Goal: Transaction & Acquisition: Purchase product/service

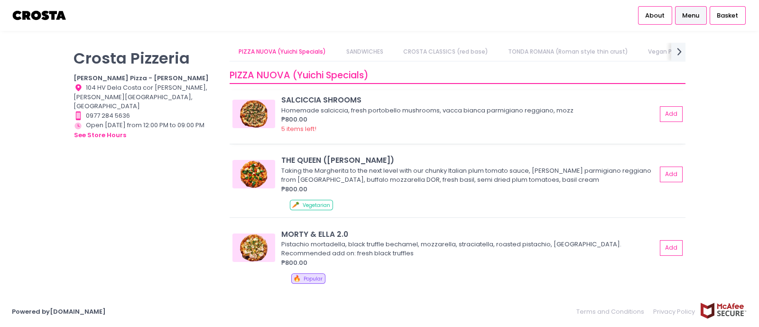
click at [331, 126] on div "5 items left!" at bounding box center [468, 128] width 375 height 9
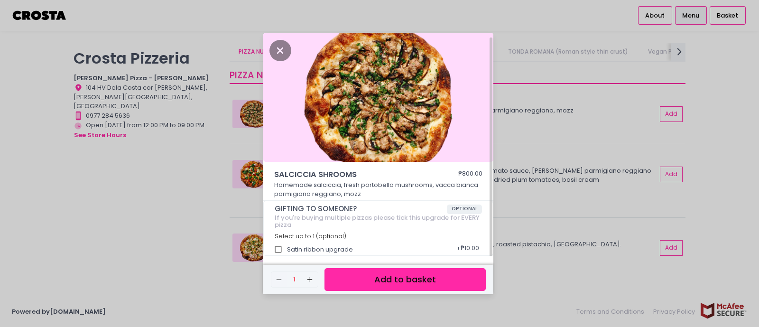
scroll to position [2, 0]
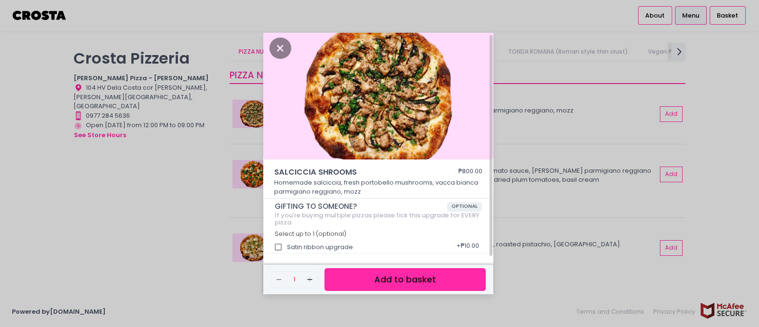
click at [305, 50] on img at bounding box center [378, 94] width 230 height 129
click at [278, 50] on icon "Close" at bounding box center [280, 47] width 22 height 21
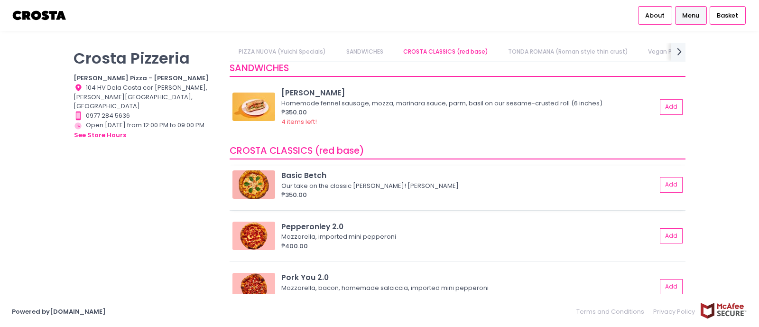
scroll to position [296, 0]
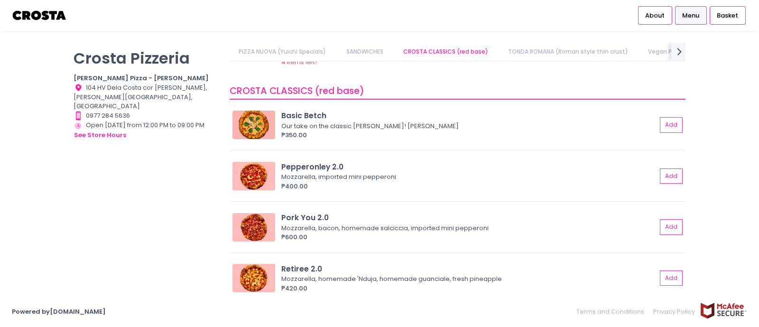
click at [165, 191] on div "[PERSON_NAME] Pizzeria [PERSON_NAME] Pizza - [PERSON_NAME] Location Created wit…" at bounding box center [146, 159] width 156 height 232
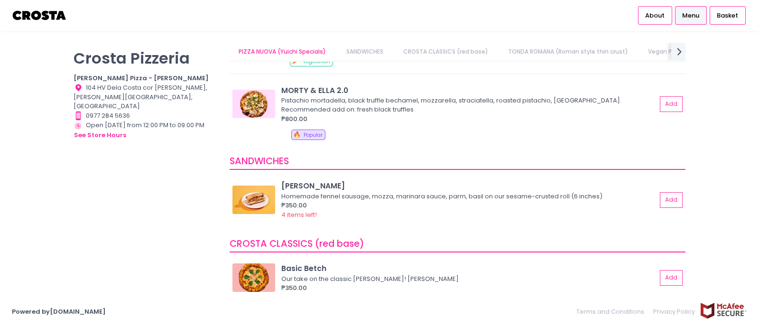
scroll to position [0, 0]
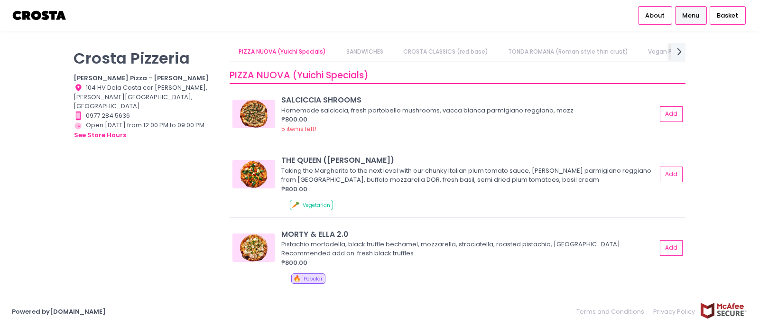
click at [284, 54] on link "PIZZA NUOVA (Yuichi Specials)" at bounding box center [283, 52] width 106 height 18
click at [356, 46] on link "SANDWICHES" at bounding box center [365, 52] width 56 height 18
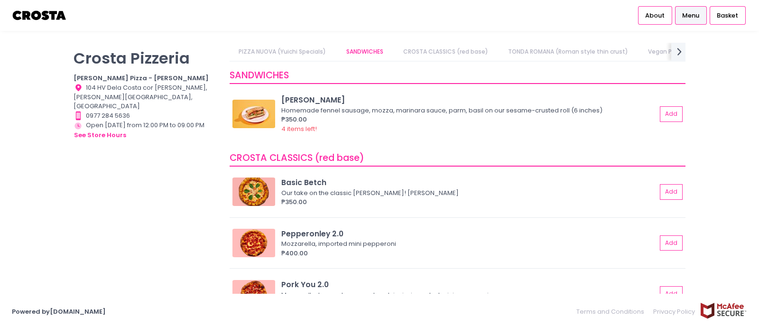
click at [438, 51] on link "CROSTA CLASSICS (red base)" at bounding box center [445, 52] width 103 height 18
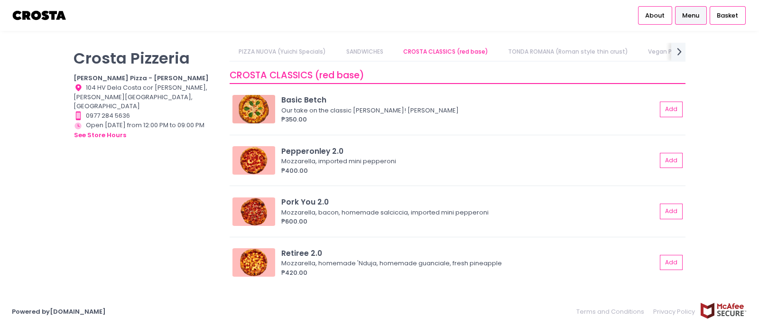
click at [545, 48] on link "TONDA ROMANA (Roman style thin crust)" at bounding box center [568, 52] width 139 height 18
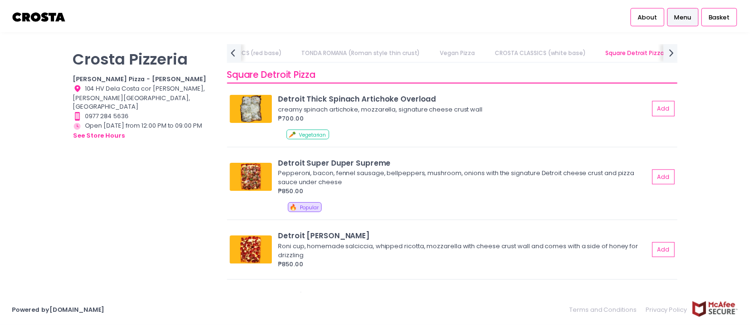
scroll to position [1131, 0]
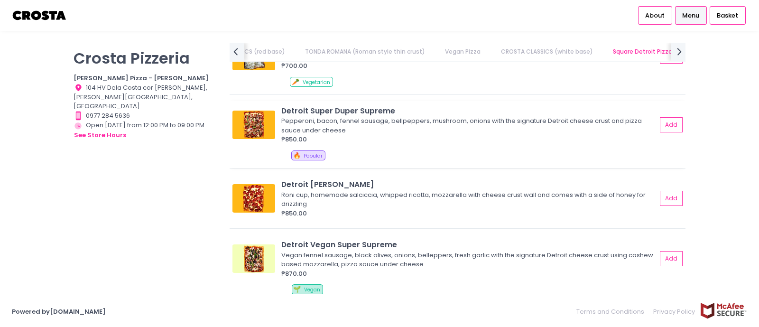
click at [248, 118] on img at bounding box center [253, 125] width 43 height 28
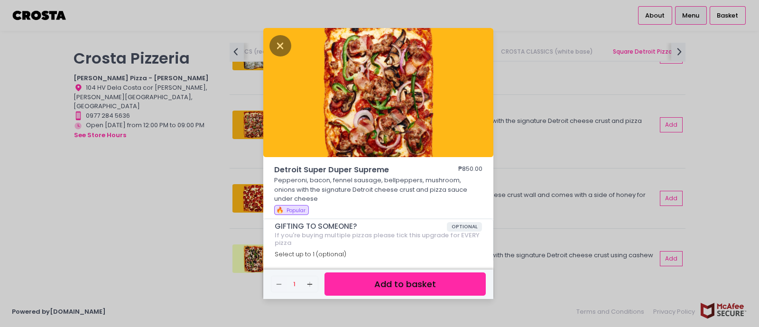
click at [270, 37] on img at bounding box center [378, 92] width 230 height 129
click at [274, 38] on icon "Close" at bounding box center [280, 45] width 22 height 21
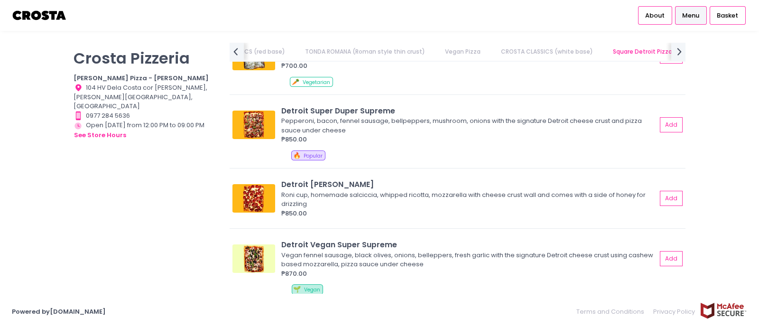
click at [28, 12] on img at bounding box center [40, 15] width 56 height 17
